Goal: Transaction & Acquisition: Purchase product/service

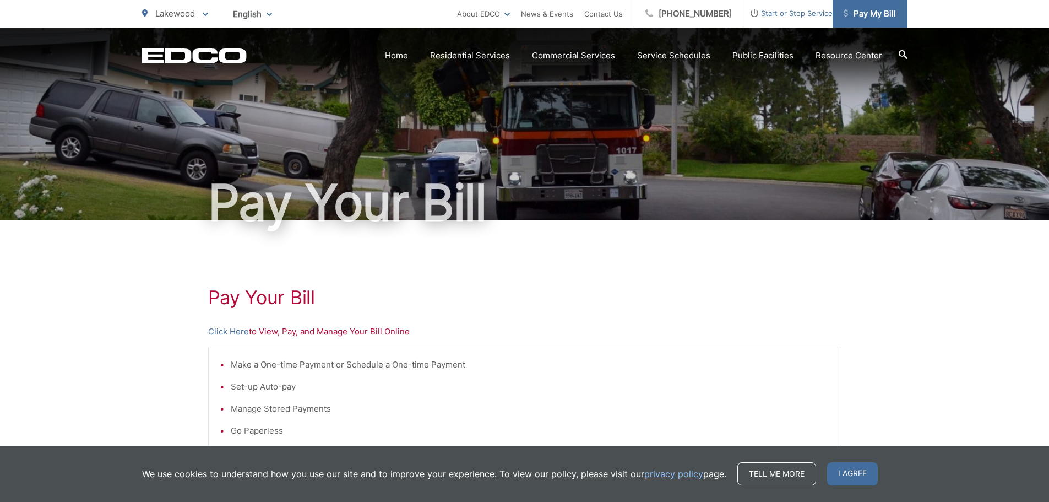
click at [870, 10] on span "Pay My Bill" at bounding box center [869, 13] width 52 height 13
click at [845, 476] on span "I agree" at bounding box center [852, 473] width 51 height 23
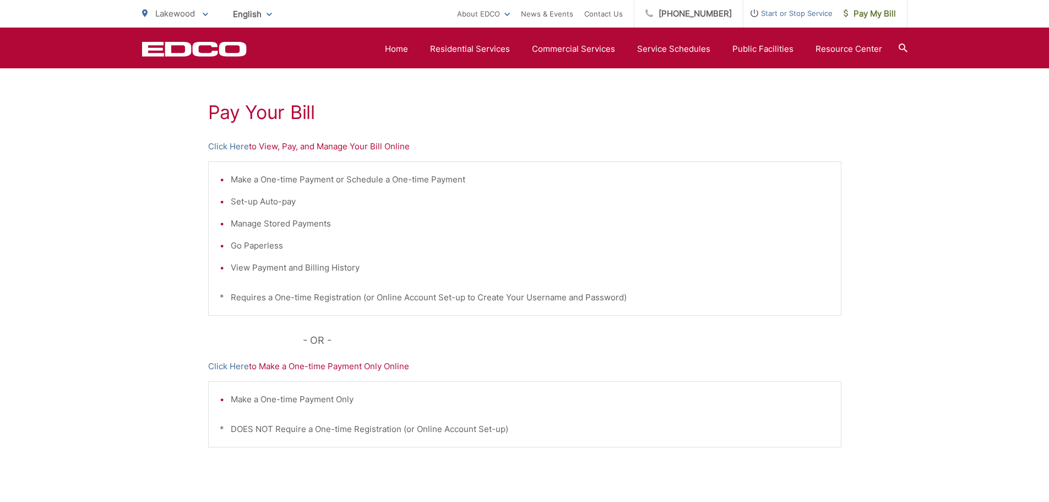
scroll to position [165, 0]
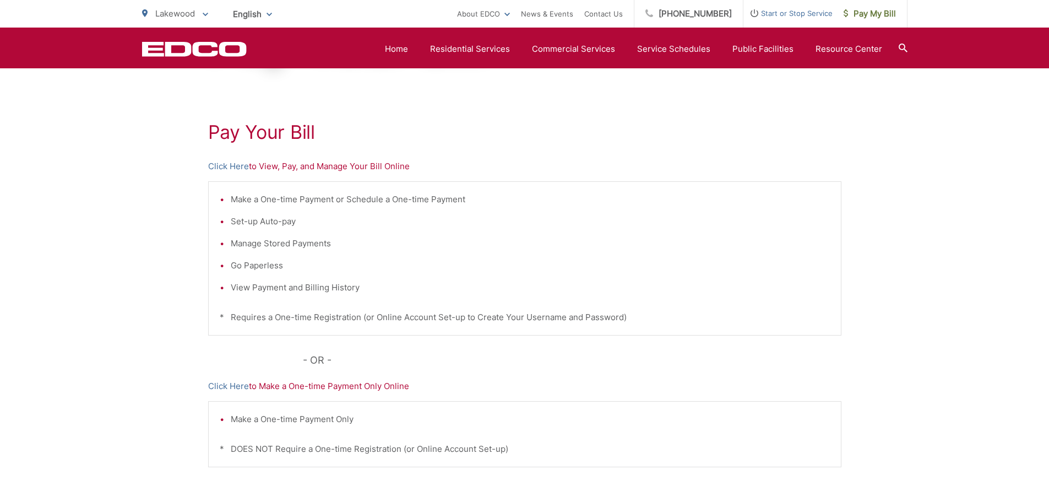
click at [358, 170] on p "Click Here to View, Pay, and Manage Your Bill Online" at bounding box center [524, 166] width 633 height 13
click at [234, 167] on link "Click Here" at bounding box center [228, 166] width 41 height 13
